Goal: Task Accomplishment & Management: Manage account settings

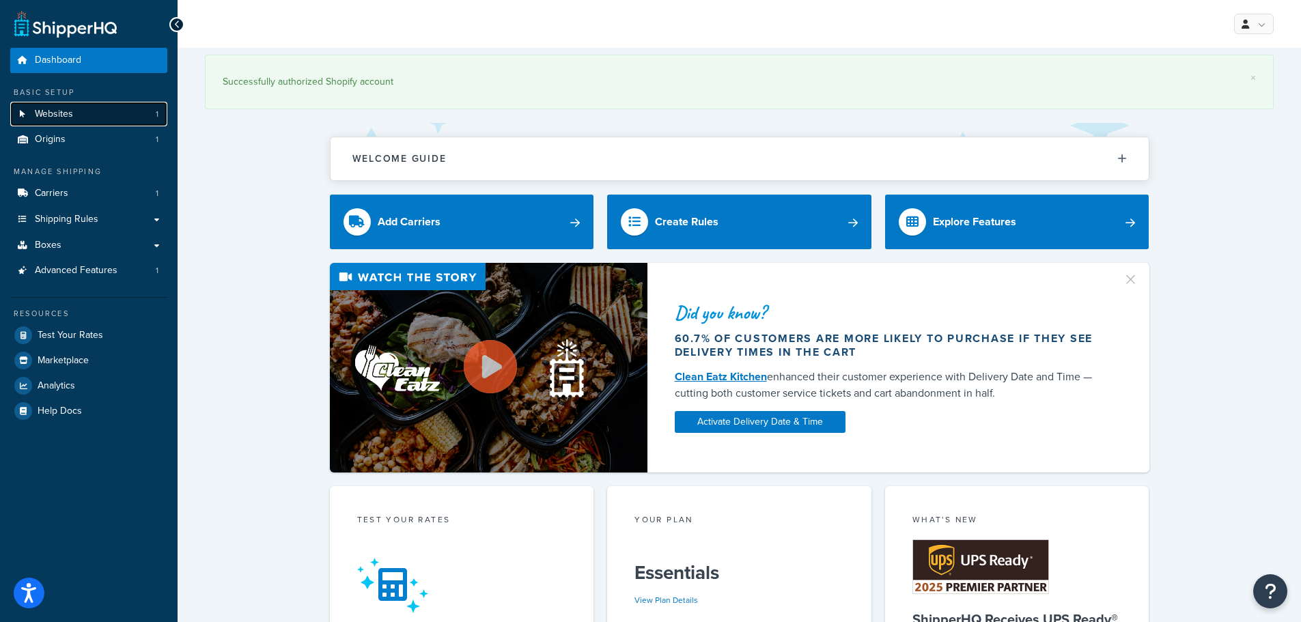
click at [48, 116] on span "Websites" at bounding box center [54, 115] width 38 height 12
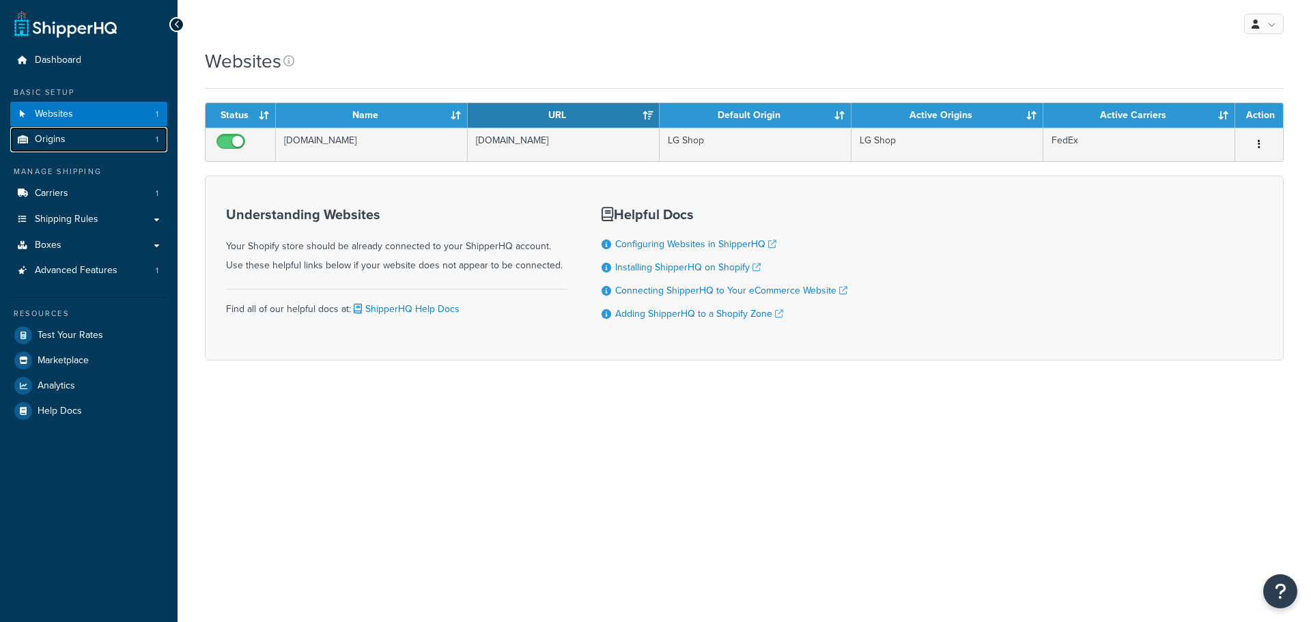
click at [48, 134] on span "Origins" at bounding box center [50, 140] width 31 height 12
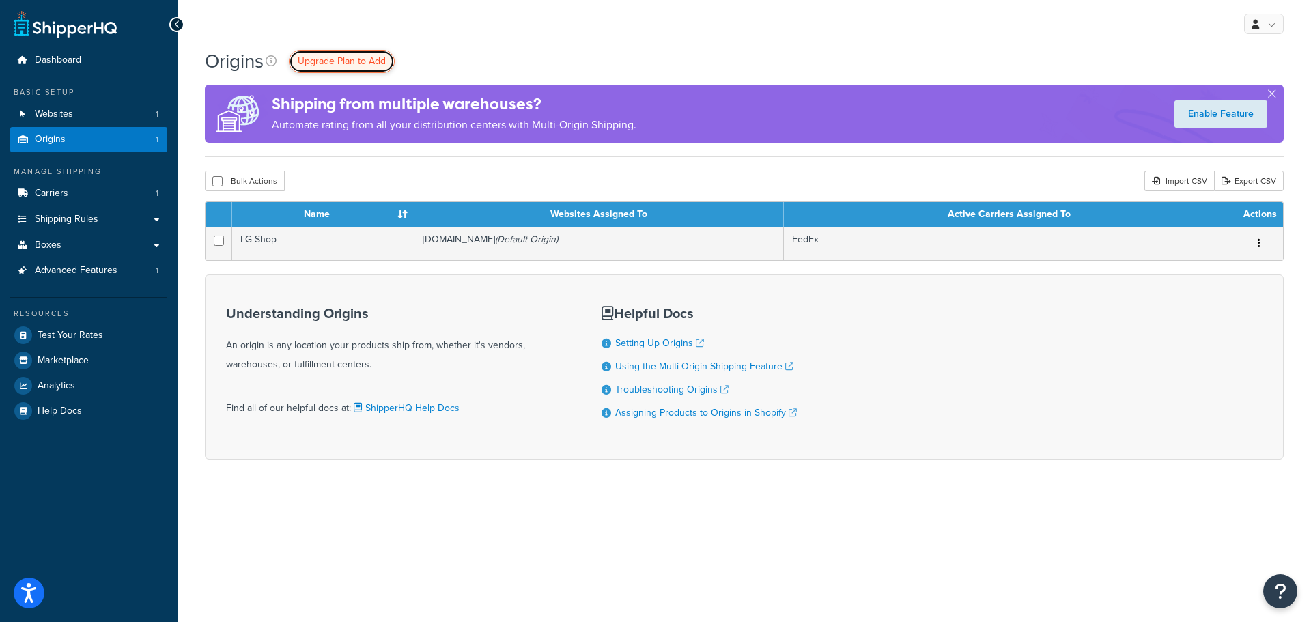
click at [355, 60] on span "Upgrade Plan to Add" at bounding box center [342, 61] width 88 height 14
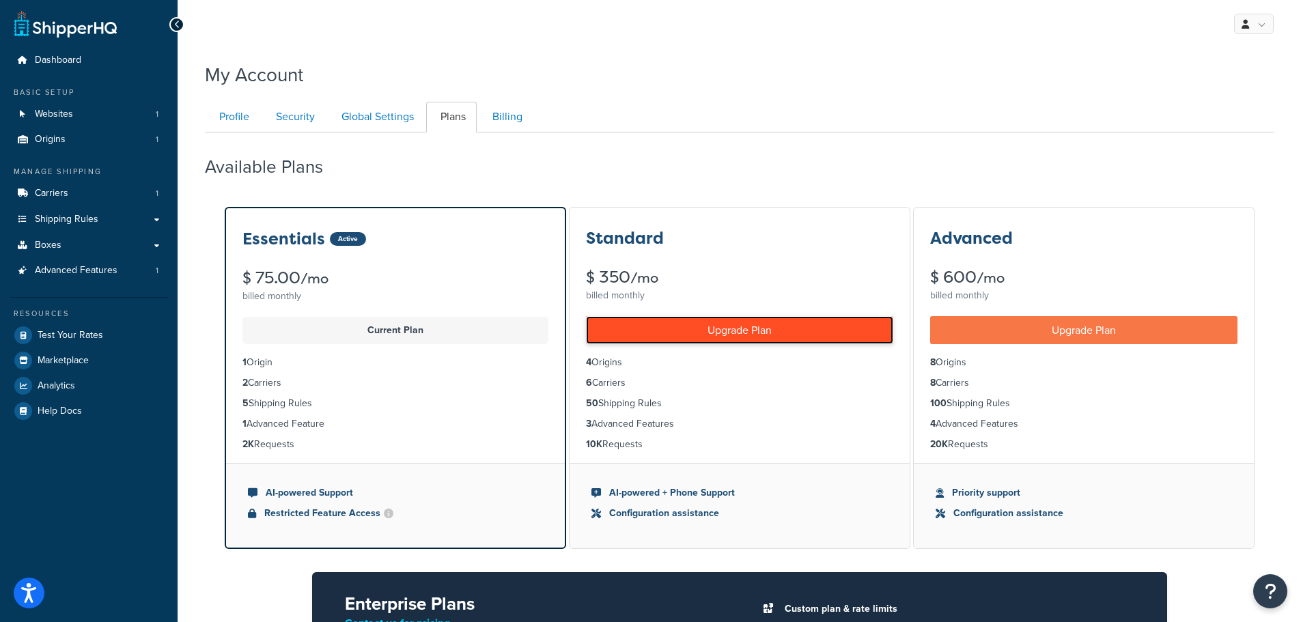
click at [714, 332] on link "Upgrade Plan" at bounding box center [739, 330] width 307 height 28
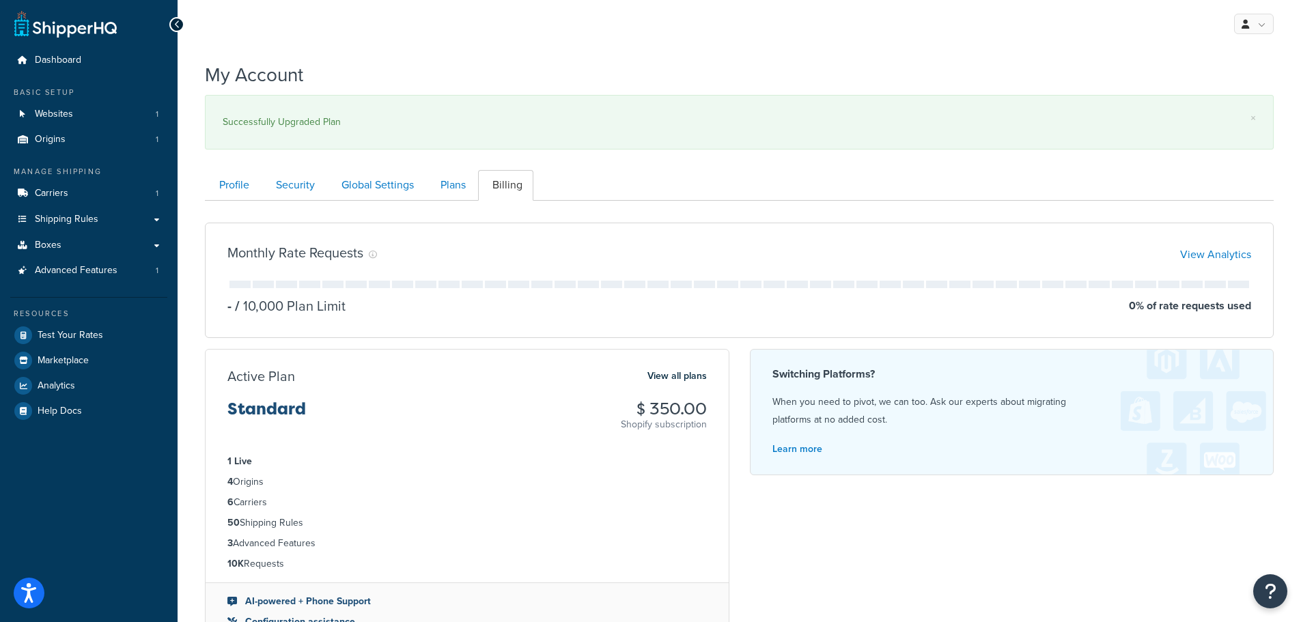
click at [898, 551] on div "Monthly Rate Requests View Analytics - / 10,000 Plan Limit 0 % of rate requests…" at bounding box center [739, 438] width 1089 height 453
click at [38, 27] on link at bounding box center [65, 23] width 102 height 27
